Goal: Transaction & Acquisition: Purchase product/service

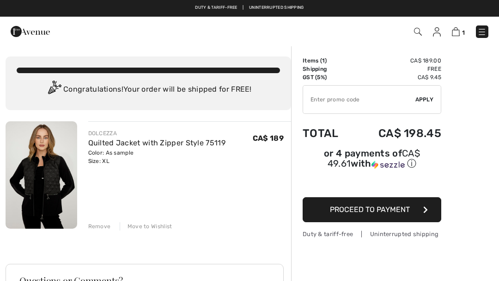
click at [175, 146] on link "Quilted Jacket with Zipper Style 75119" at bounding box center [156, 142] width 137 height 9
click at [27, 153] on img at bounding box center [42, 174] width 72 height 107
click at [391, 213] on span "Proceed to Payment" at bounding box center [370, 209] width 80 height 9
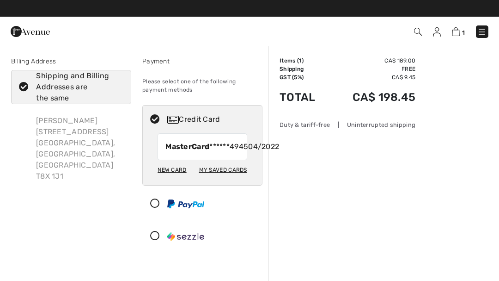
click at [248, 152] on span "04/2022" at bounding box center [263, 146] width 31 height 11
click at [207, 151] on span "MasterCard ******4945" at bounding box center [206, 146] width 83 height 11
radio input "true"
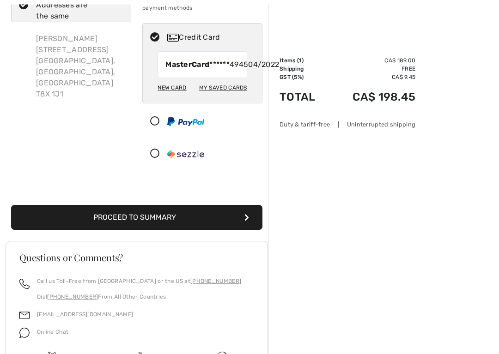
scroll to position [81, 0]
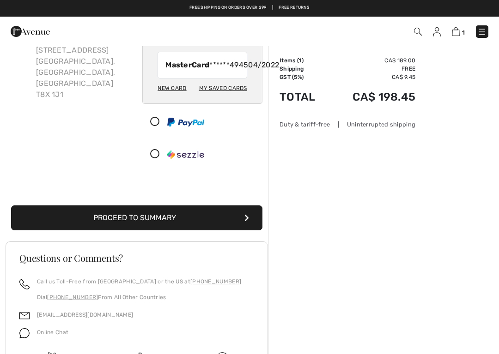
click at [209, 231] on button "Proceed to Summary" at bounding box center [136, 218] width 251 height 25
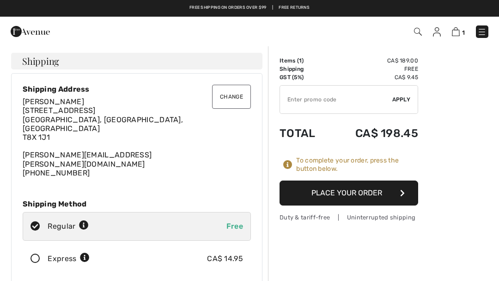
click at [372, 190] on button "Place Your Order" at bounding box center [349, 192] width 139 height 25
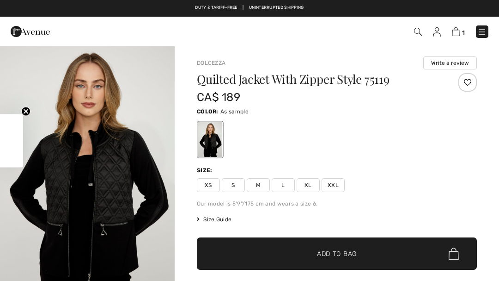
checkbox input "true"
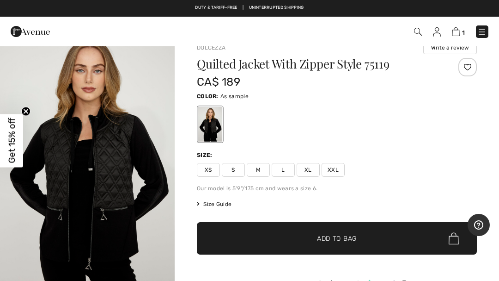
scroll to position [15, 0]
